Goal: Navigation & Orientation: Go to known website

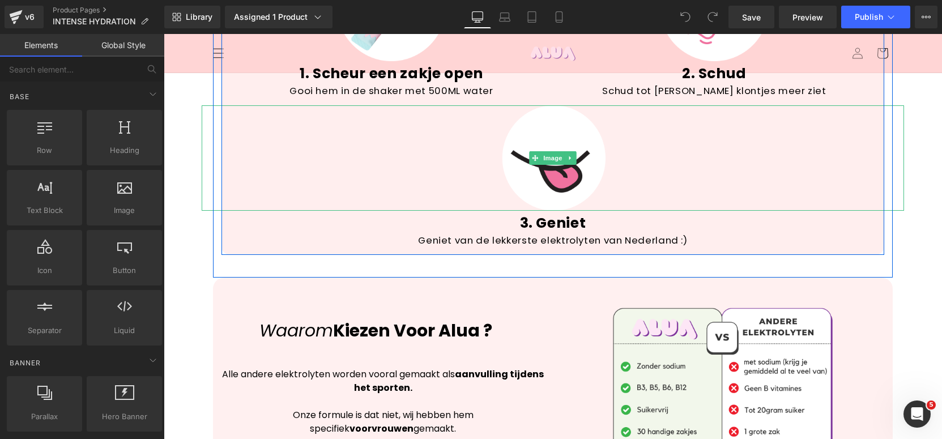
scroll to position [2206, 0]
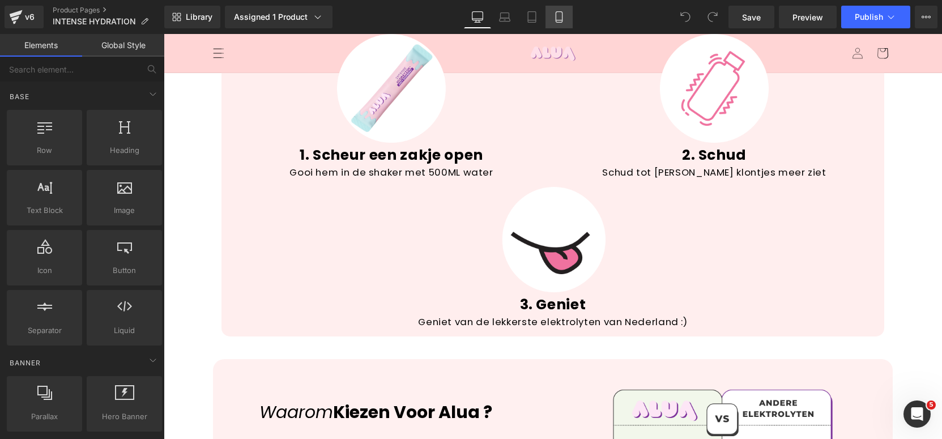
click at [556, 12] on icon at bounding box center [559, 17] width 6 height 11
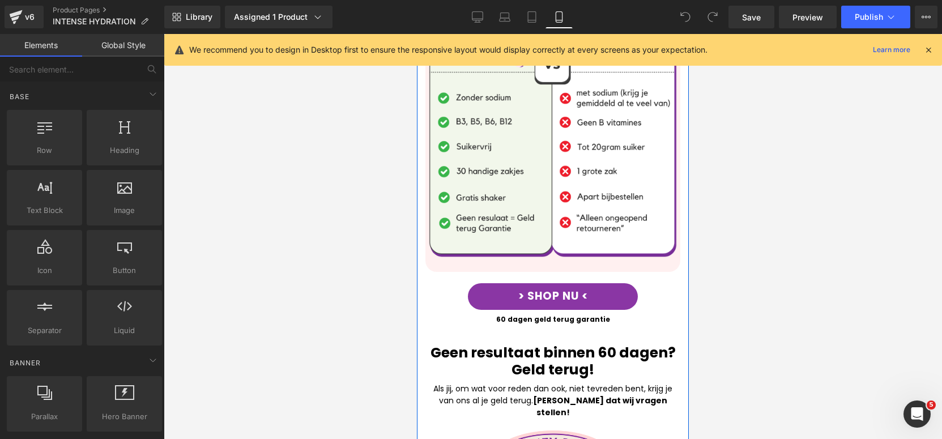
scroll to position [2599, 0]
